Goal: Find specific page/section

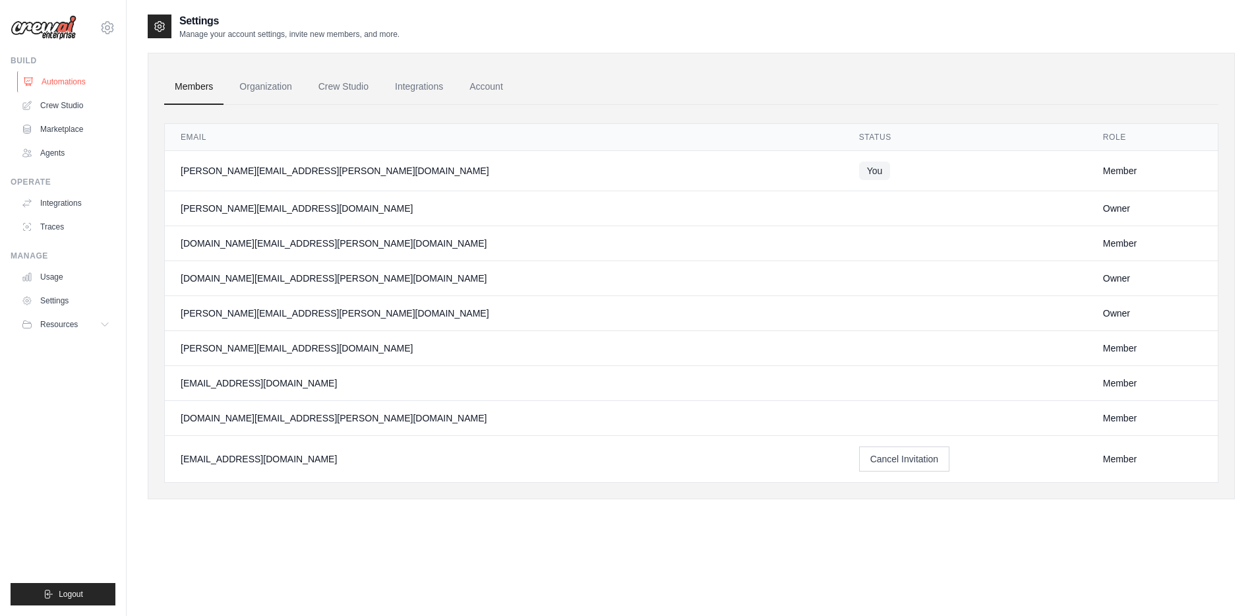
click at [77, 89] on link "Automations" at bounding box center [67, 81] width 100 height 21
